Goal: Task Accomplishment & Management: Complete application form

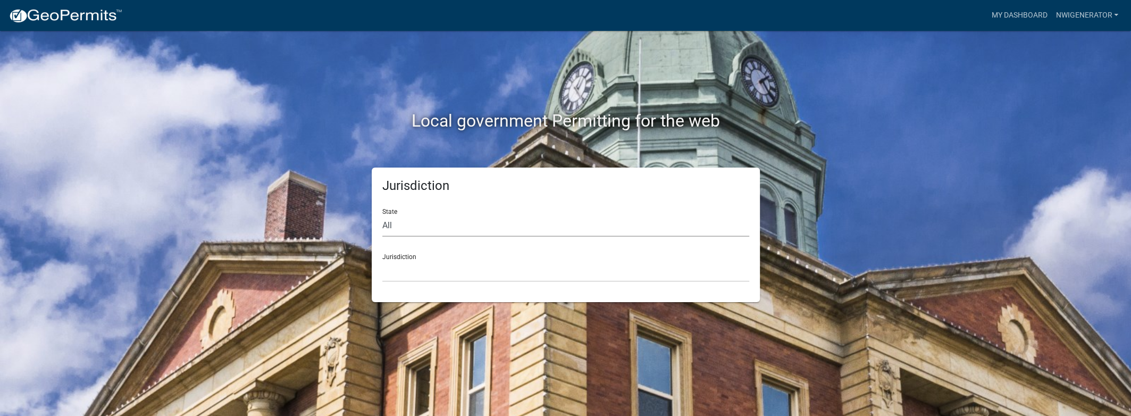
click at [423, 232] on select "All [US_STATE] [US_STATE] [US_STATE] [US_STATE] [US_STATE] [US_STATE] [US_STATE…" at bounding box center [565, 226] width 367 height 22
select select "[US_STATE]"
click at [382, 215] on select "All [US_STATE] [US_STATE] [US_STATE] [US_STATE] [US_STATE] [US_STATE] [US_STATE…" at bounding box center [565, 226] width 367 height 22
click at [411, 273] on select "City of [GEOGRAPHIC_DATA], [US_STATE] City of [GEOGRAPHIC_DATA], [US_STATE] Cit…" at bounding box center [565, 271] width 367 height 22
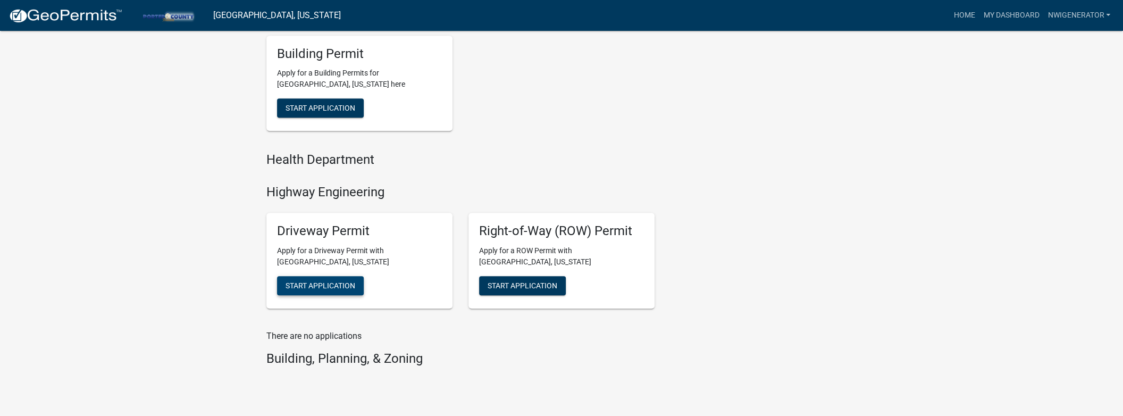
scroll to position [326, 0]
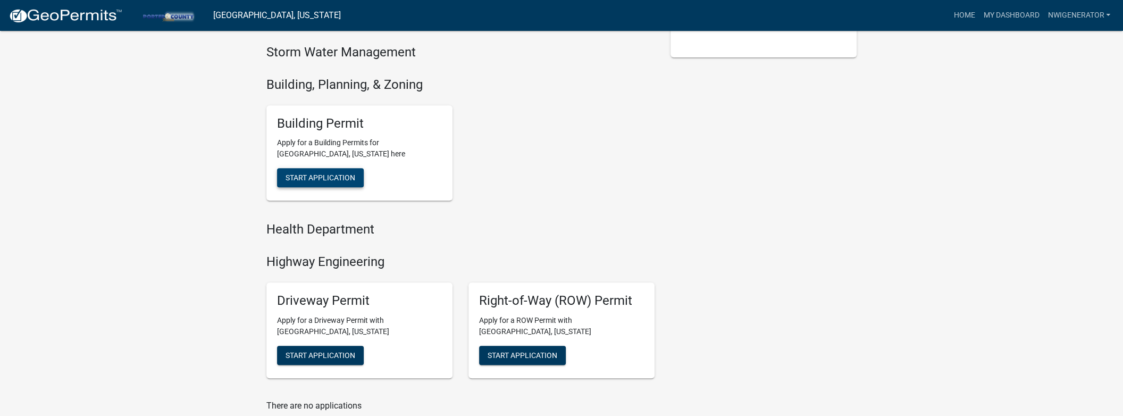
click at [336, 182] on button "Start Application" at bounding box center [320, 177] width 87 height 19
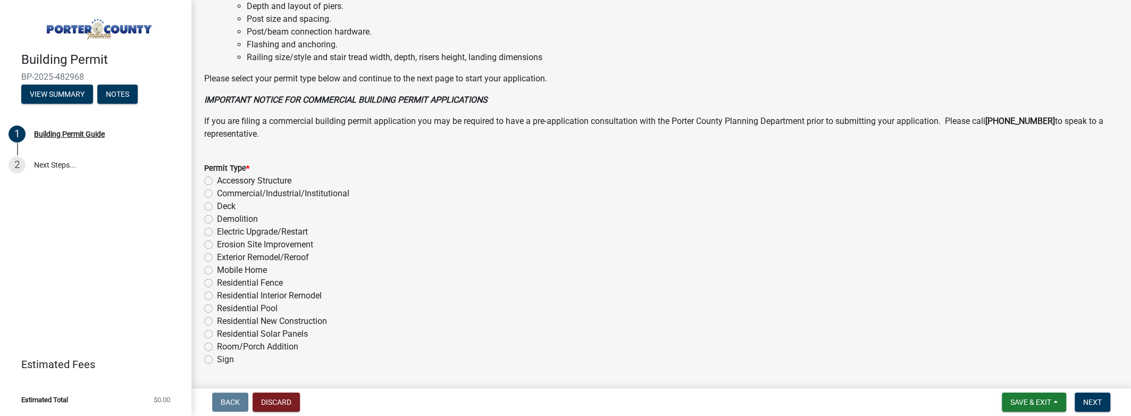
scroll to position [774, 0]
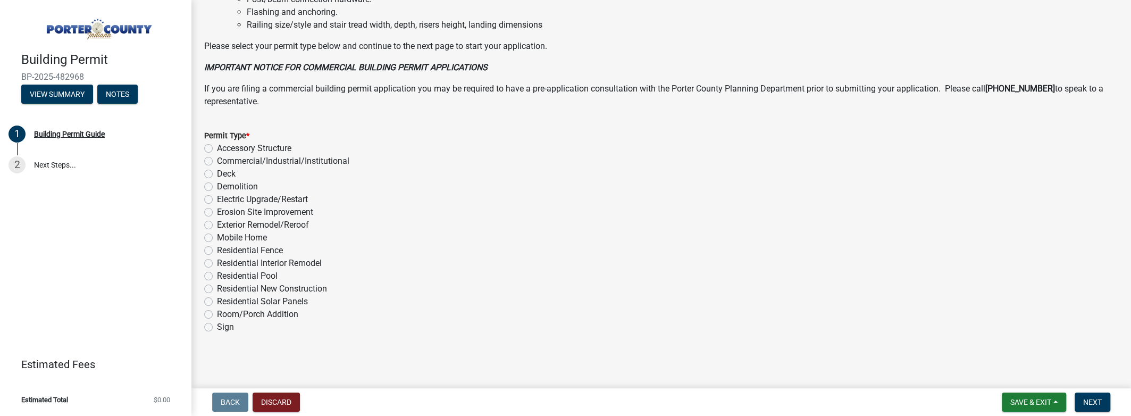
click at [217, 201] on label "Electric Upgrade/Restart" at bounding box center [262, 199] width 91 height 13
click at [217, 200] on input "Electric Upgrade/Restart" at bounding box center [220, 196] width 7 height 7
radio input "true"
click at [1092, 398] on span "Next" at bounding box center [1092, 402] width 19 height 9
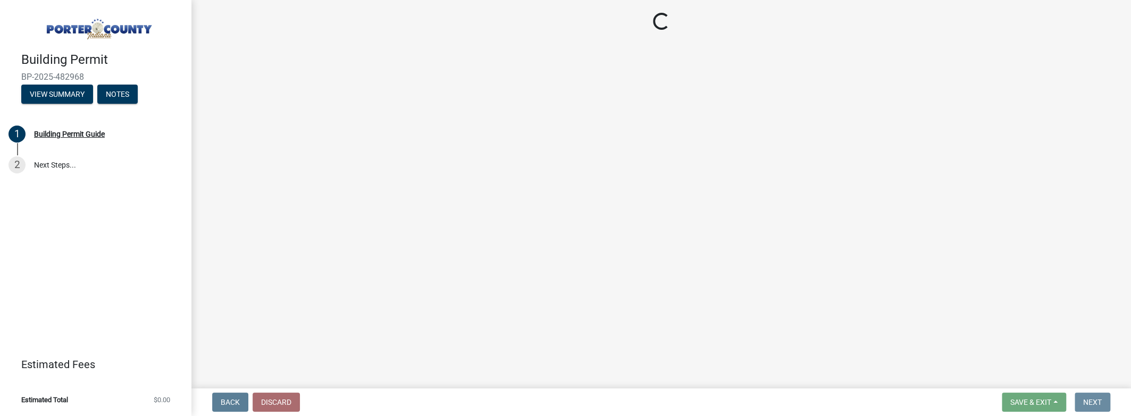
scroll to position [0, 0]
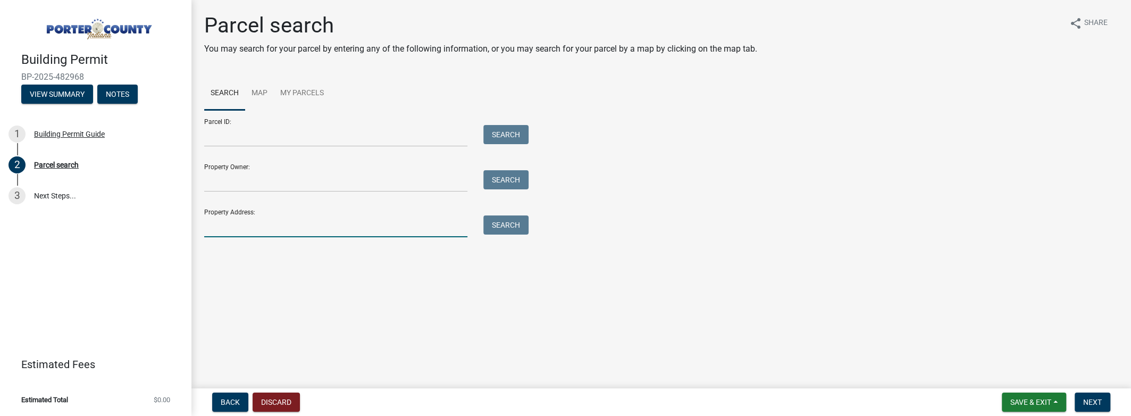
click at [334, 228] on input "Property Address:" at bounding box center [335, 226] width 263 height 22
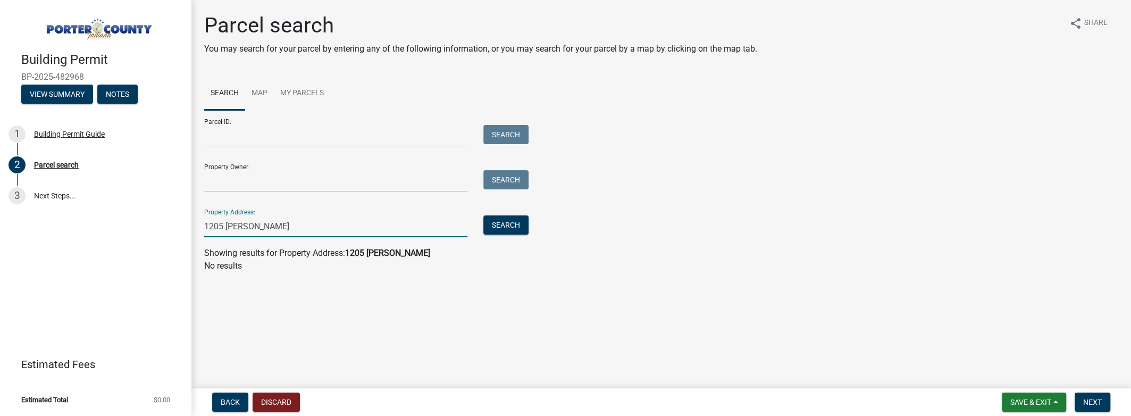
click at [264, 228] on input "1205 [PERSON_NAME]" at bounding box center [335, 226] width 263 height 22
type input "1205 [PERSON_NAME]"
drag, startPoint x: 367, startPoint y: 227, endPoint x: 161, endPoint y: 227, distance: 205.8
click at [161, 227] on div "Building Permit BP-2025-482968 View Summary Notes 1 Building Permit Guide 2 Par…" at bounding box center [565, 208] width 1131 height 416
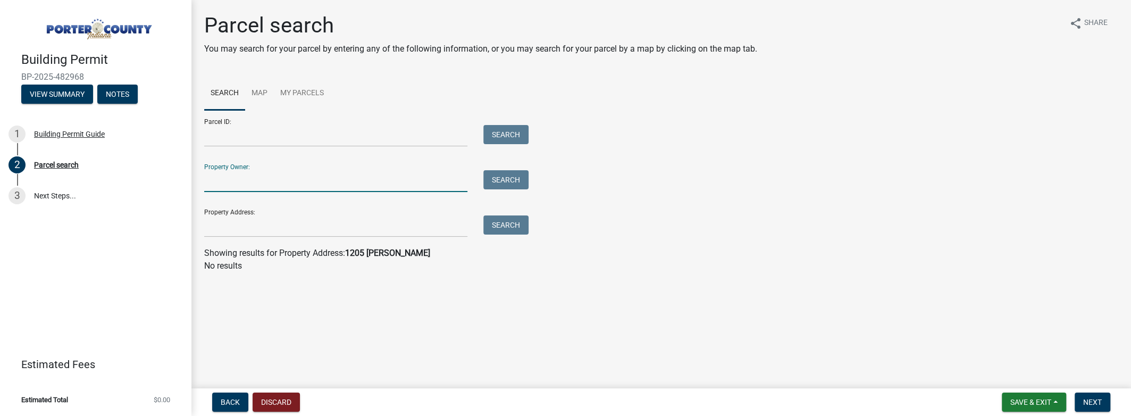
click at [226, 182] on input "Property Owner:" at bounding box center [335, 181] width 263 height 22
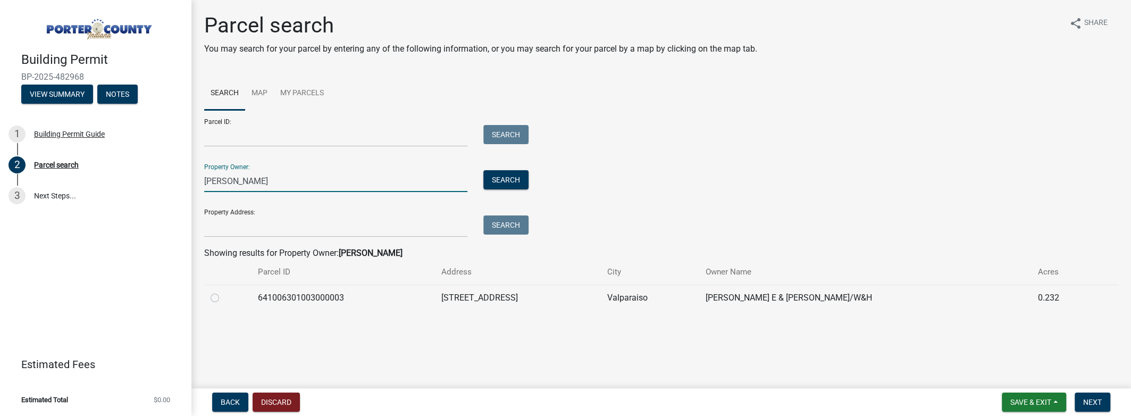
type input "[PERSON_NAME]"
click at [223, 291] on label at bounding box center [223, 291] width 0 height 0
click at [223, 296] on input "radio" at bounding box center [226, 294] width 7 height 7
radio input "true"
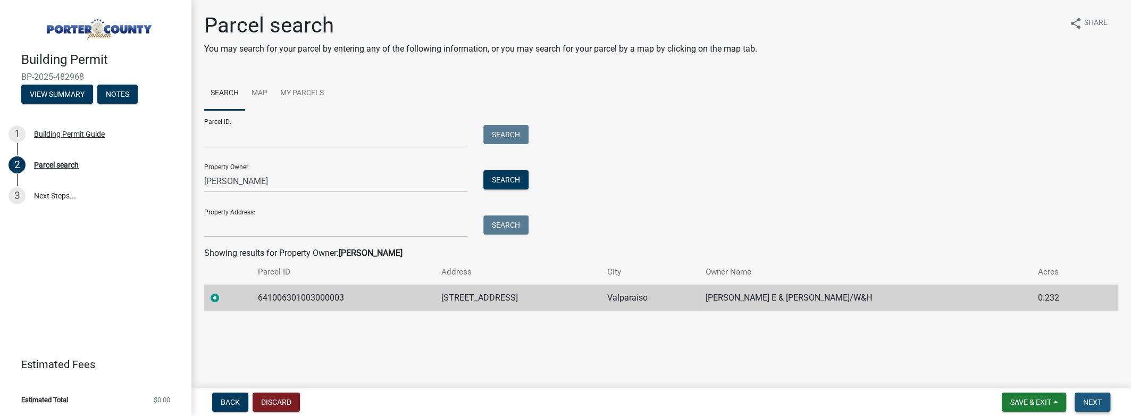
click at [1096, 399] on span "Next" at bounding box center [1092, 402] width 19 height 9
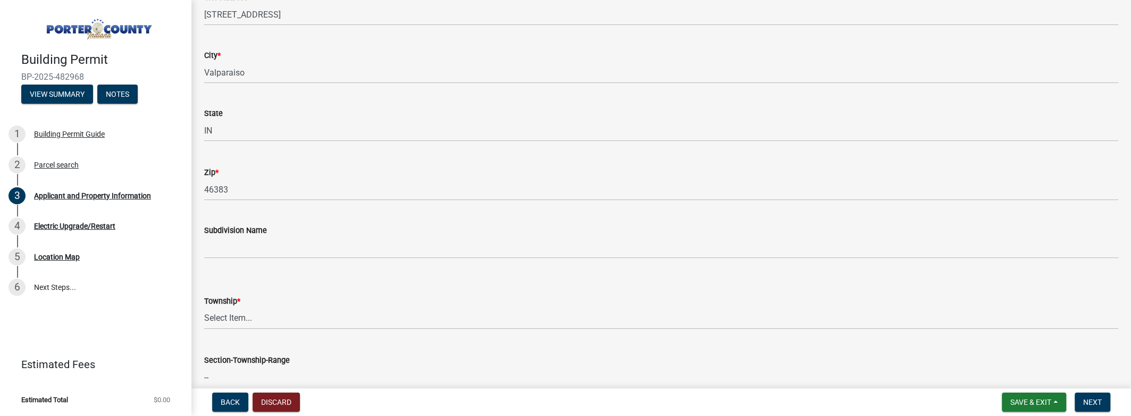
scroll to position [319, 0]
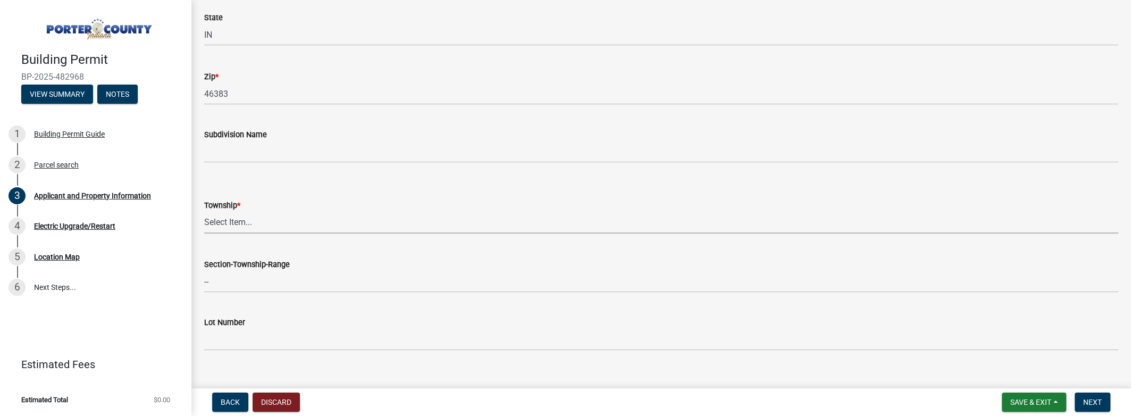
click at [221, 222] on select "Select Item... [PERSON_NAME][GEOGRAPHIC_DATA] [PERSON_NAME][GEOGRAPHIC_DATA] [G…" at bounding box center [661, 223] width 914 height 22
